Goal: Navigation & Orientation: Find specific page/section

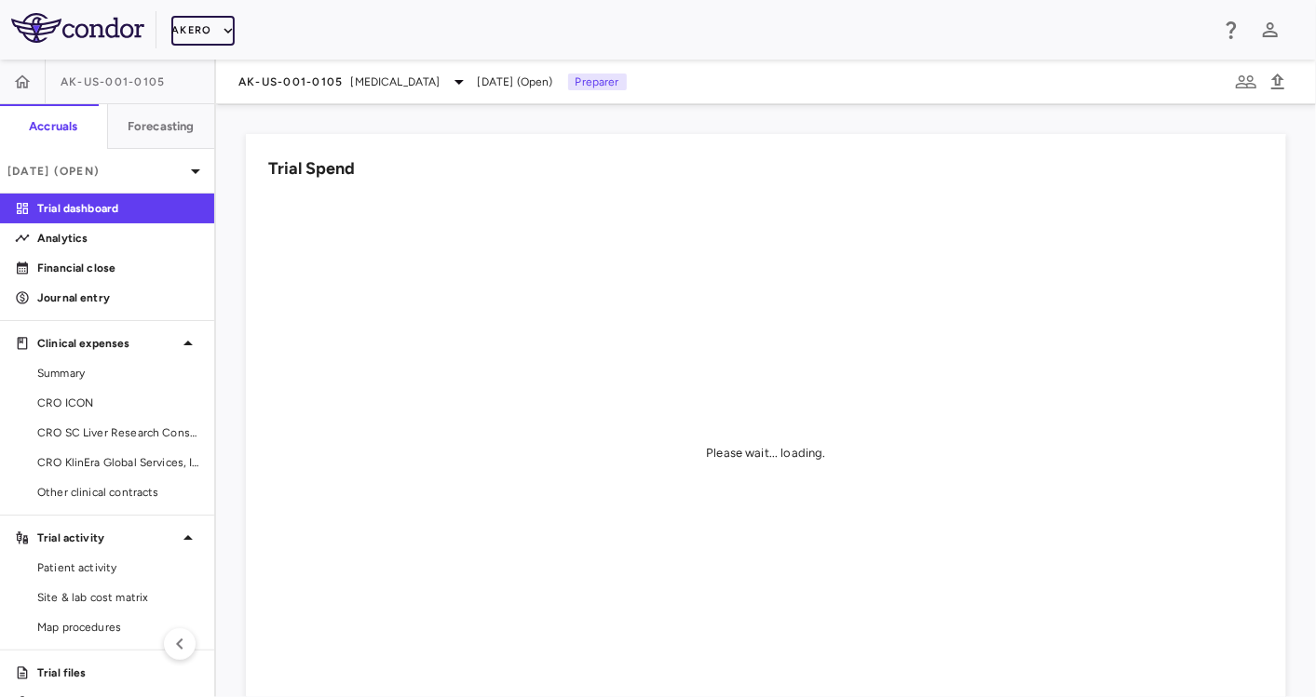
click at [190, 29] on button "Akero" at bounding box center [202, 31] width 62 height 30
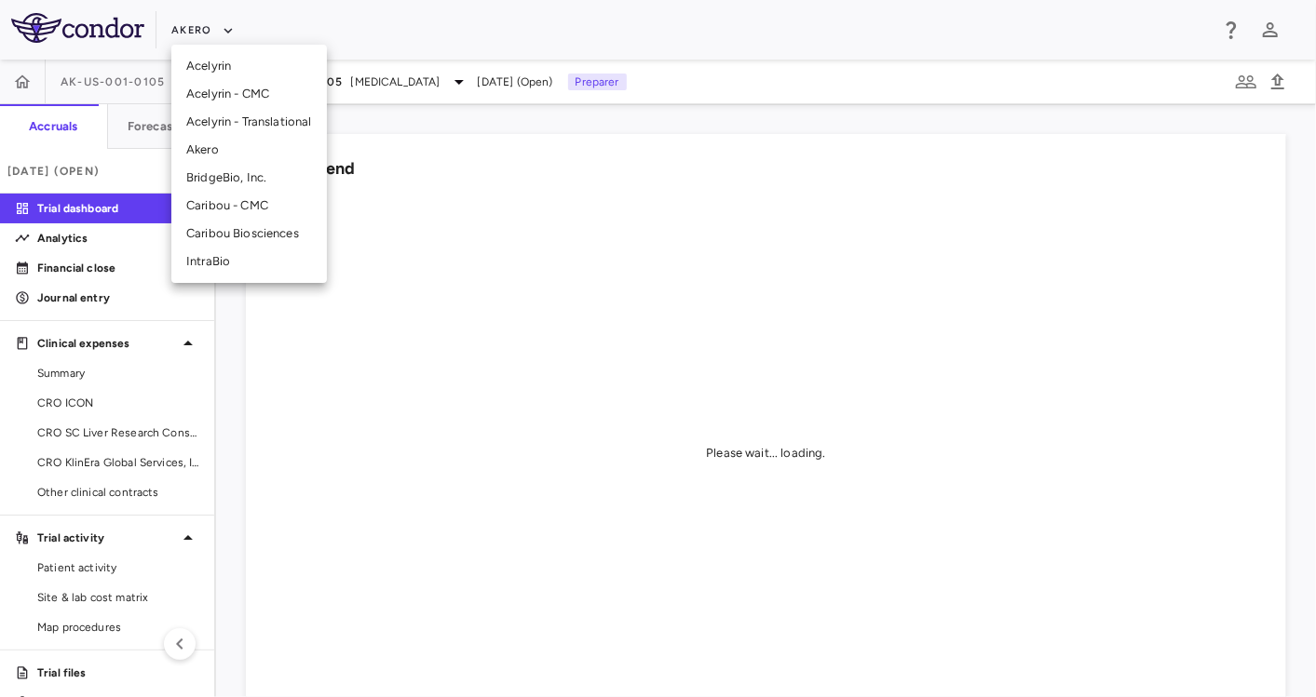
click at [230, 232] on li "Caribou Biosciences" at bounding box center [248, 234] width 155 height 28
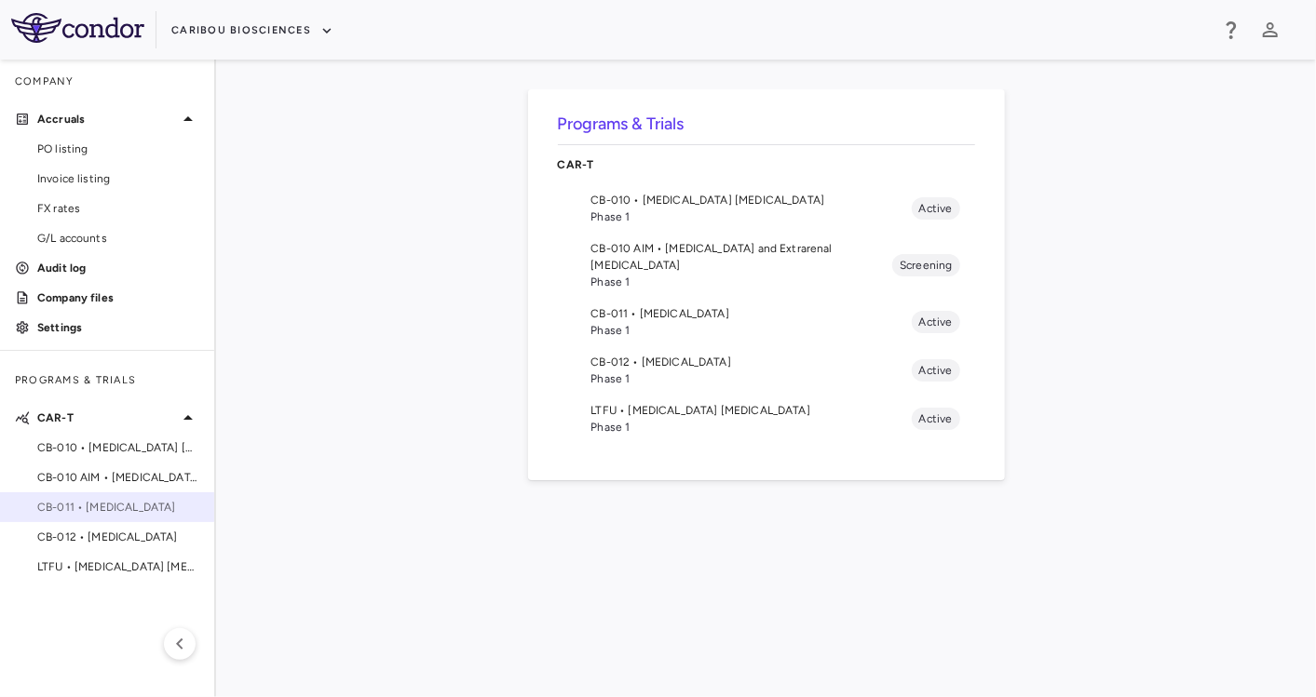
click at [128, 508] on span "CB-011 • [MEDICAL_DATA]" at bounding box center [118, 507] width 162 height 17
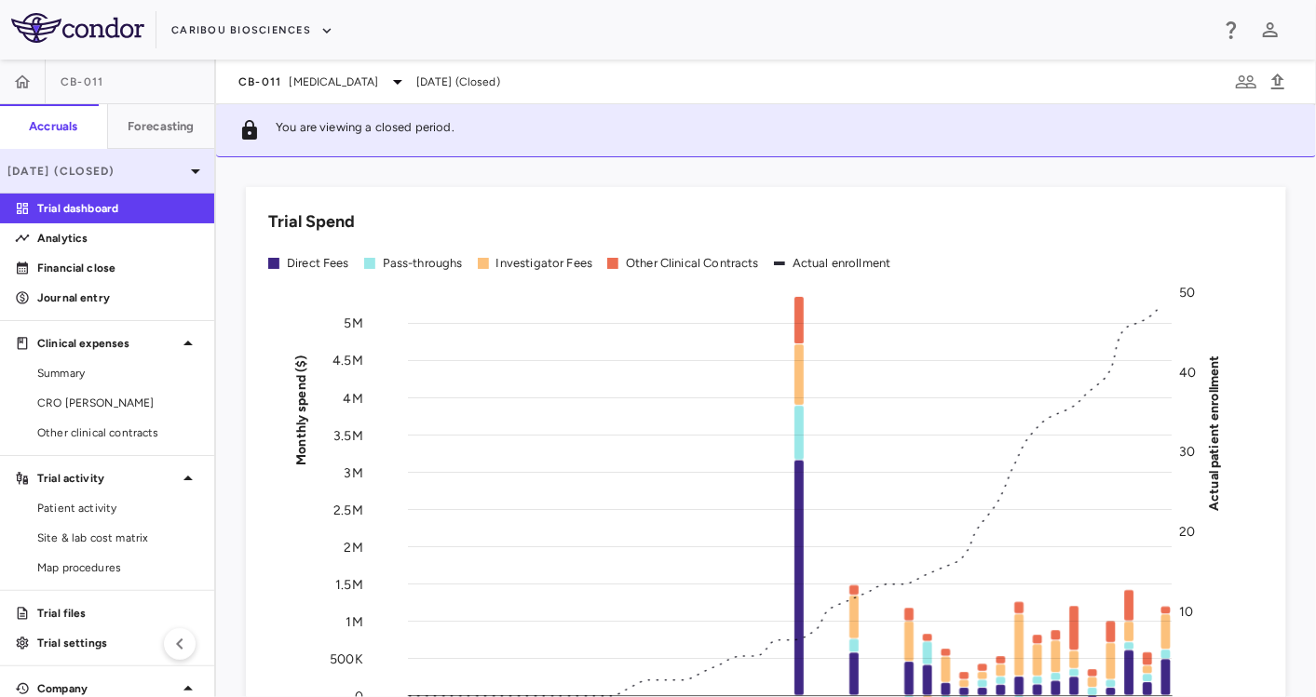
click at [116, 166] on p "[DATE] (Closed)" at bounding box center [95, 171] width 177 height 17
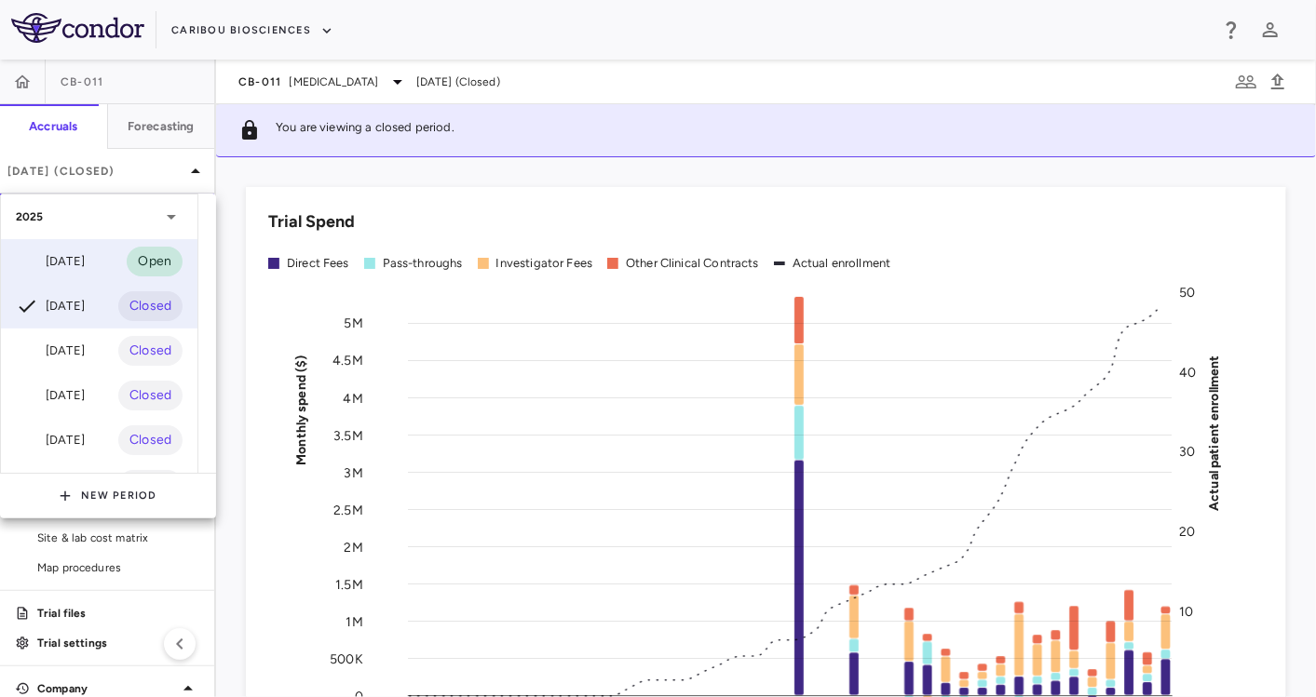
click at [85, 255] on div "[DATE]" at bounding box center [50, 261] width 69 height 22
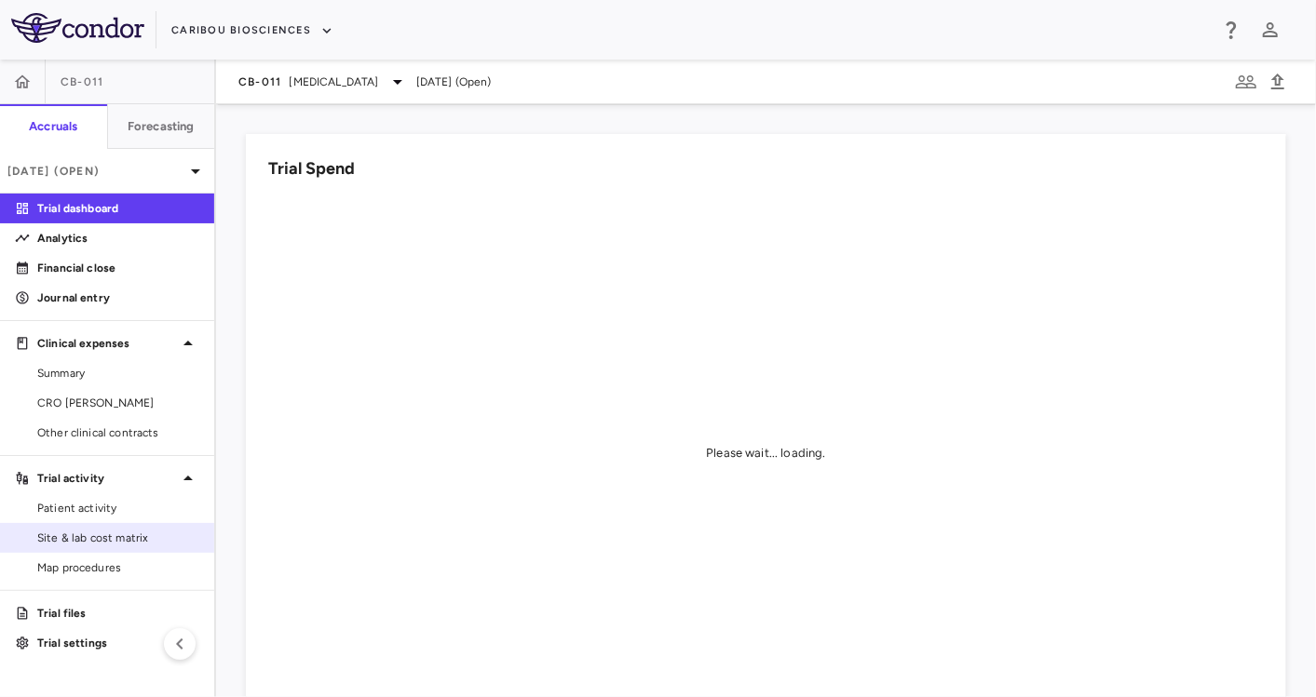
click at [93, 531] on span "Site & lab cost matrix" at bounding box center [118, 538] width 162 height 17
